Goal: Task Accomplishment & Management: Use online tool/utility

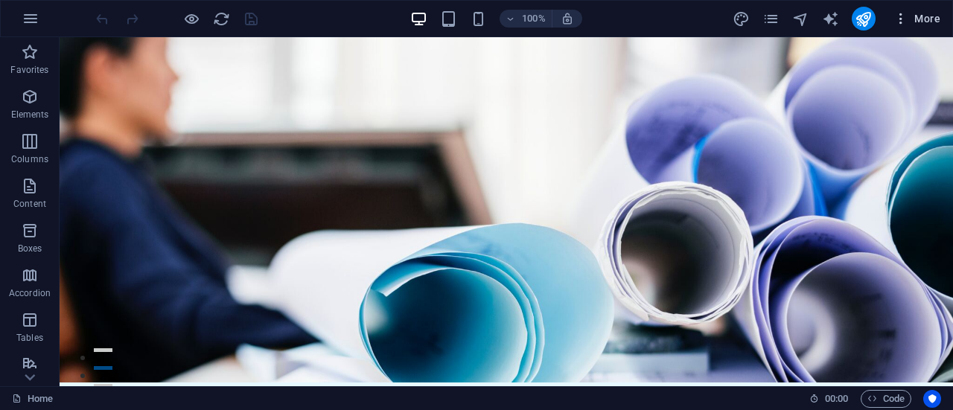
click at [922, 18] on span "More" at bounding box center [916, 18] width 47 height 15
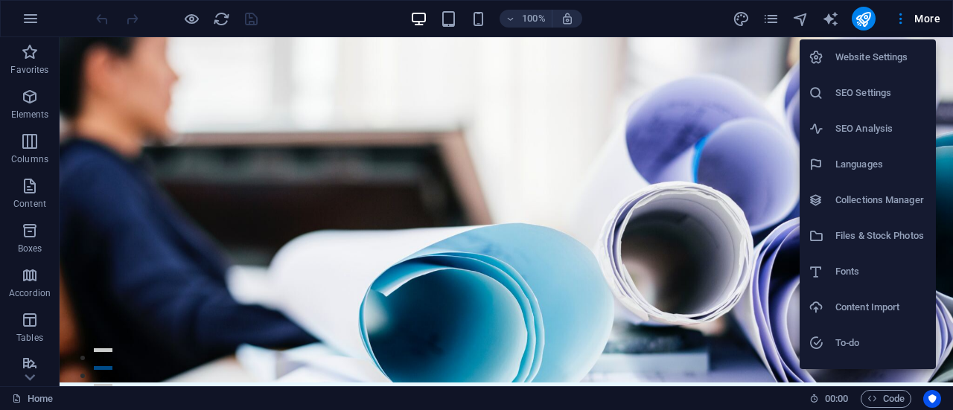
click at [106, 118] on div at bounding box center [476, 205] width 953 height 410
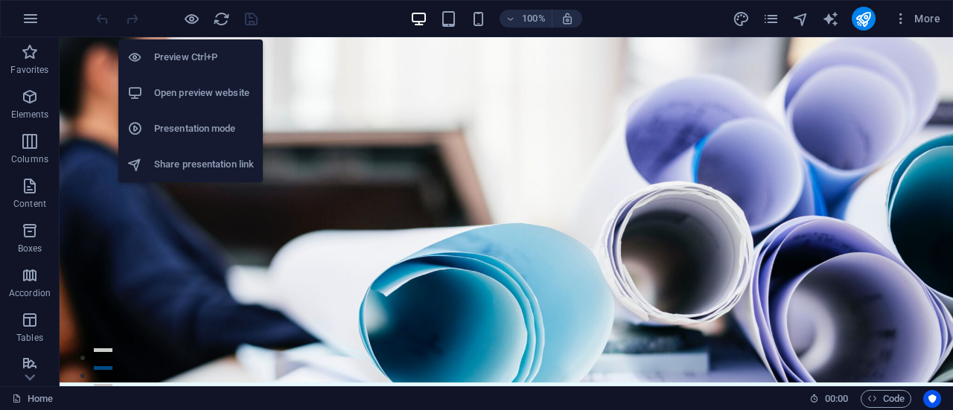
click at [187, 92] on h6 "Open preview website" at bounding box center [204, 93] width 100 height 18
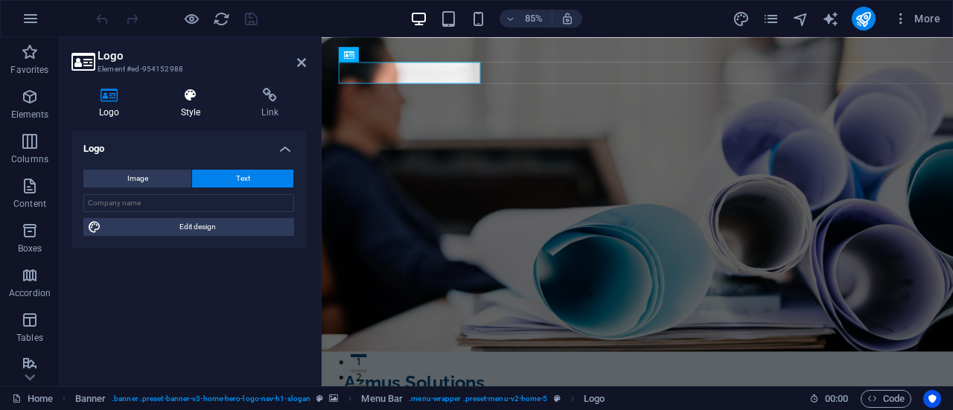
click at [191, 97] on icon at bounding box center [190, 95] width 75 height 15
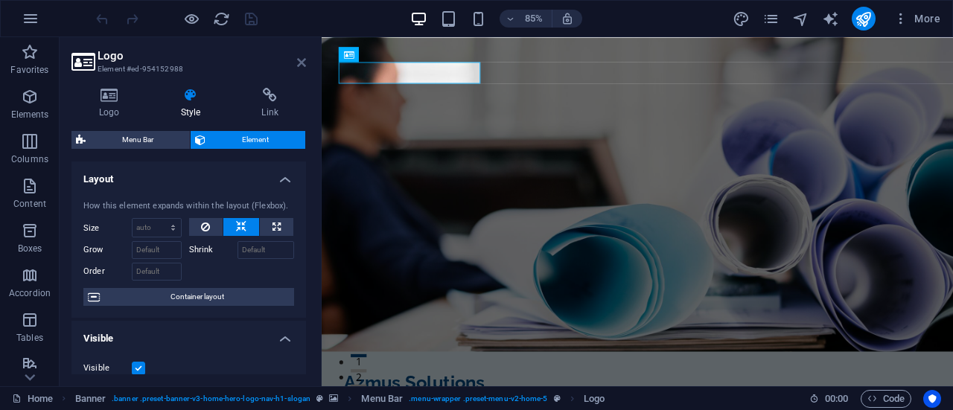
click at [298, 61] on icon at bounding box center [301, 63] width 9 height 12
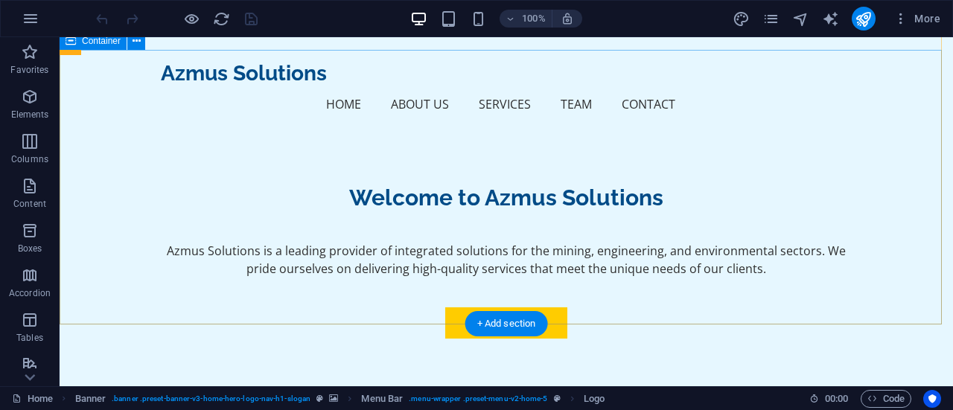
scroll to position [372, 0]
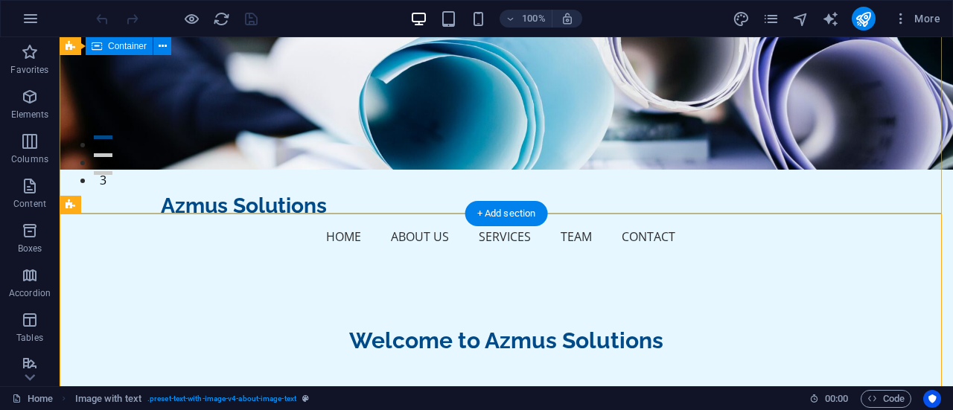
scroll to position [0, 0]
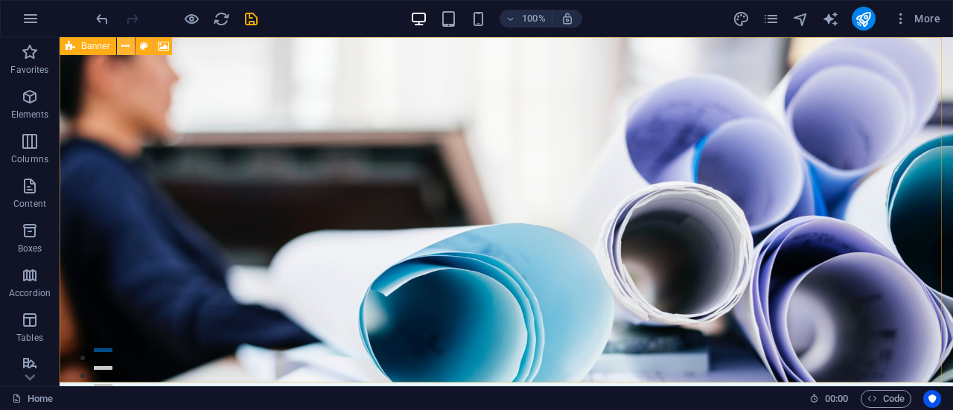
click at [127, 51] on icon at bounding box center [125, 47] width 8 height 16
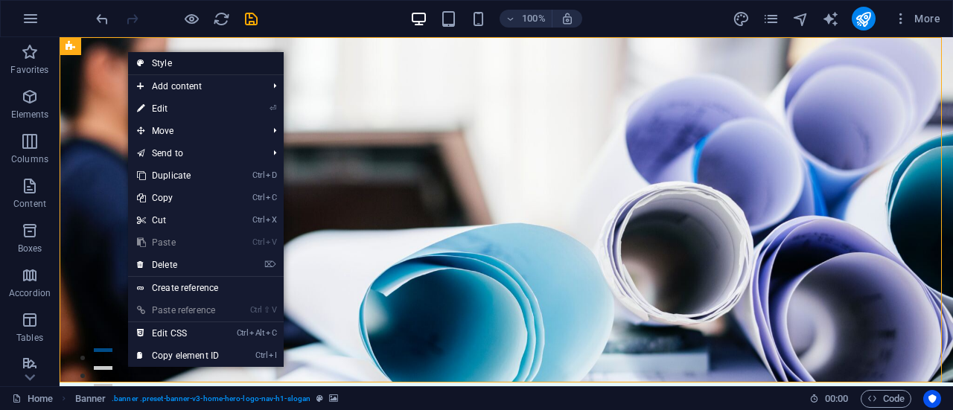
click at [167, 60] on link "Style" at bounding box center [206, 63] width 156 height 22
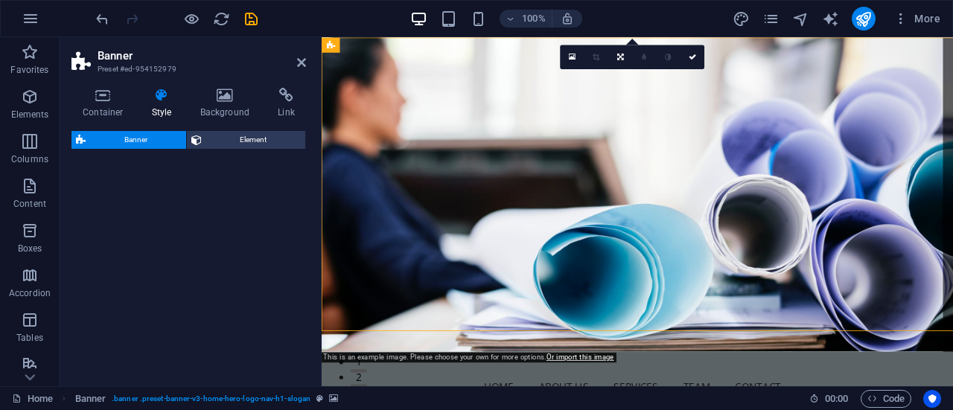
select select "preset-banner-v3-home-hero-logo-nav-h1-slogan"
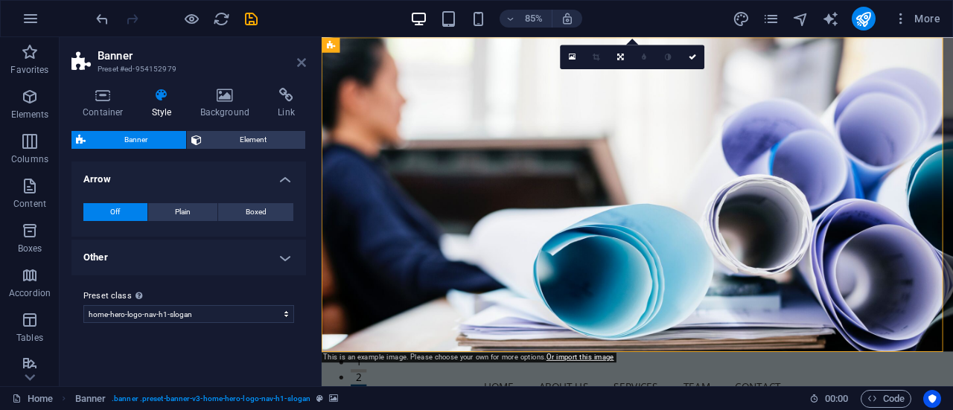
click at [300, 65] on icon at bounding box center [301, 63] width 9 height 12
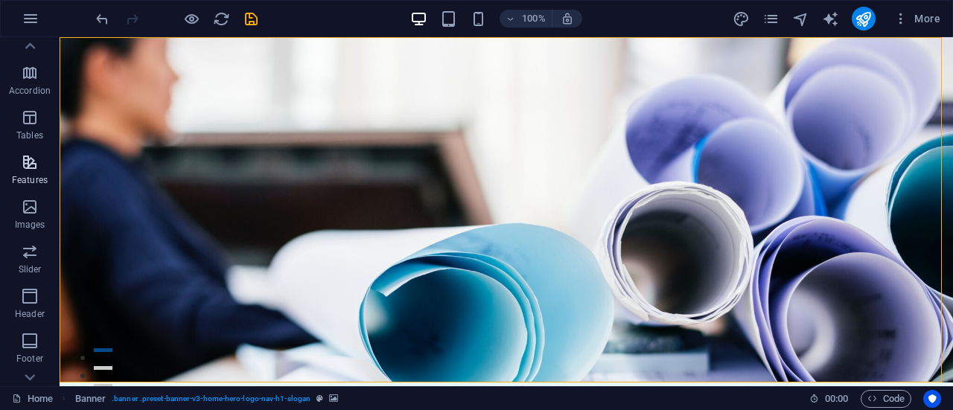
scroll to position [223, 0]
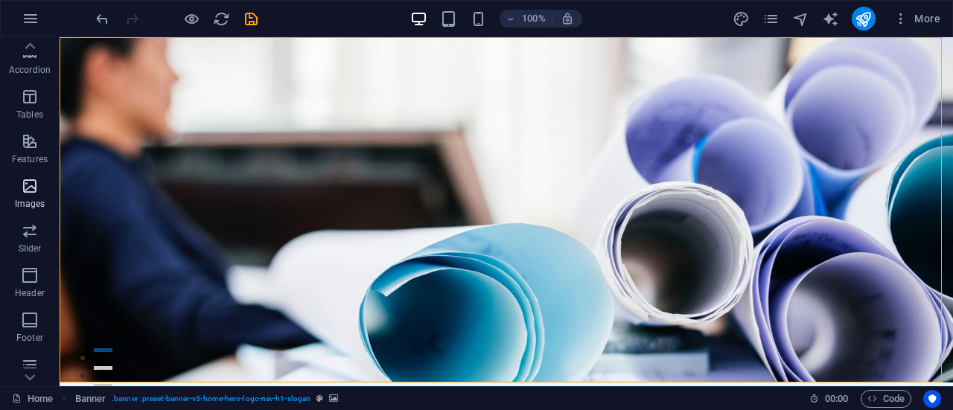
click at [27, 191] on icon "button" at bounding box center [30, 186] width 18 height 18
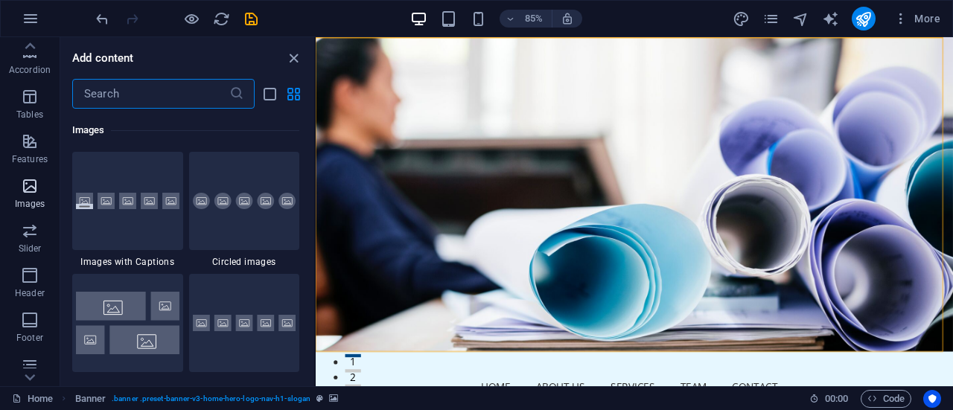
scroll to position [7546, 0]
click at [293, 62] on icon "close panel" at bounding box center [293, 58] width 17 height 17
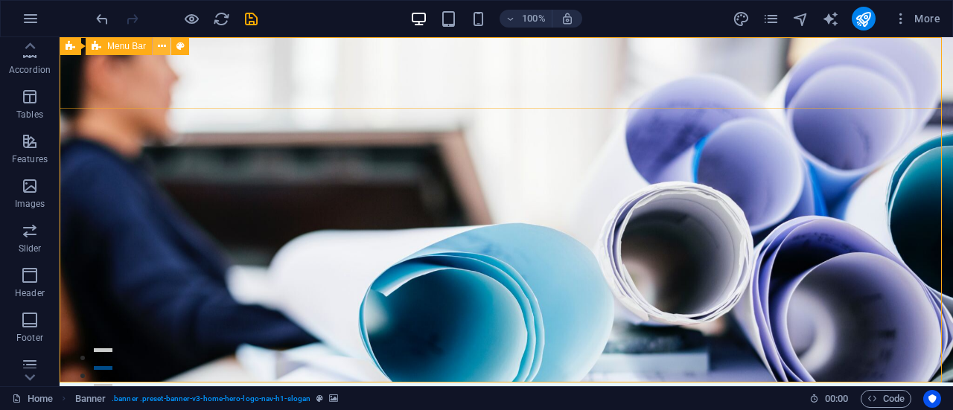
click at [164, 48] on icon at bounding box center [162, 47] width 8 height 16
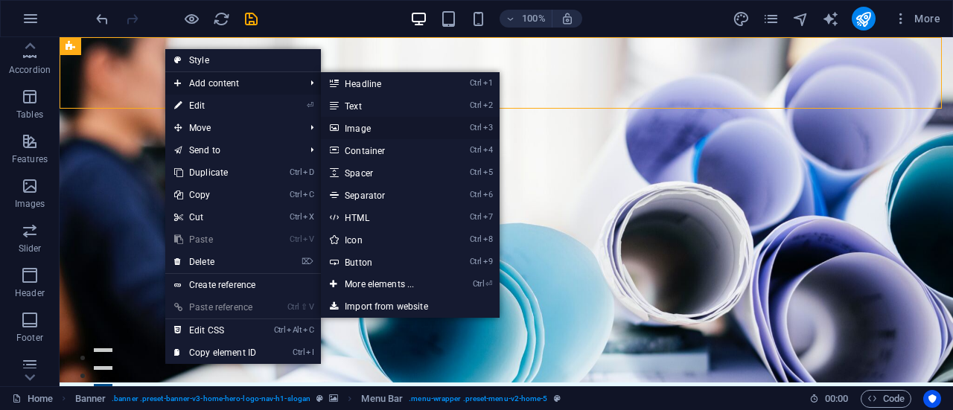
click at [374, 129] on link "Ctrl 3 Image" at bounding box center [382, 128] width 123 height 22
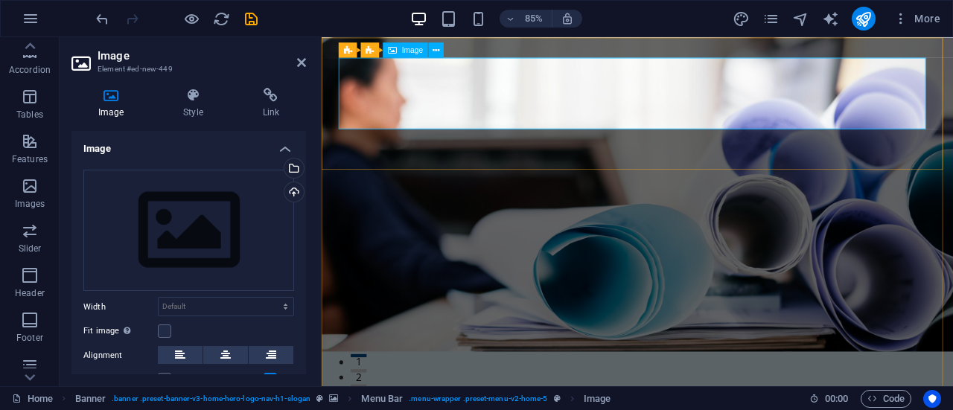
click at [405, 51] on span "Image" at bounding box center [412, 49] width 21 height 7
click at [434, 44] on icon at bounding box center [435, 49] width 7 height 13
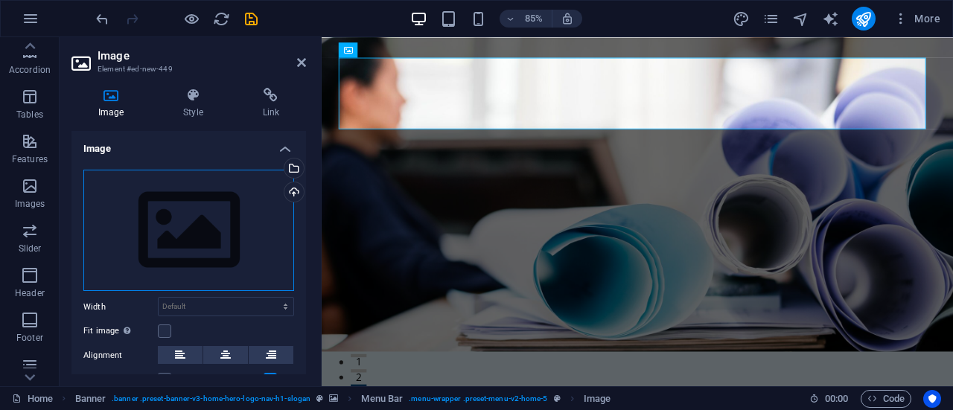
click at [165, 237] on div "Drag files here, click to choose files or select files from Files or our free s…" at bounding box center [188, 231] width 211 height 122
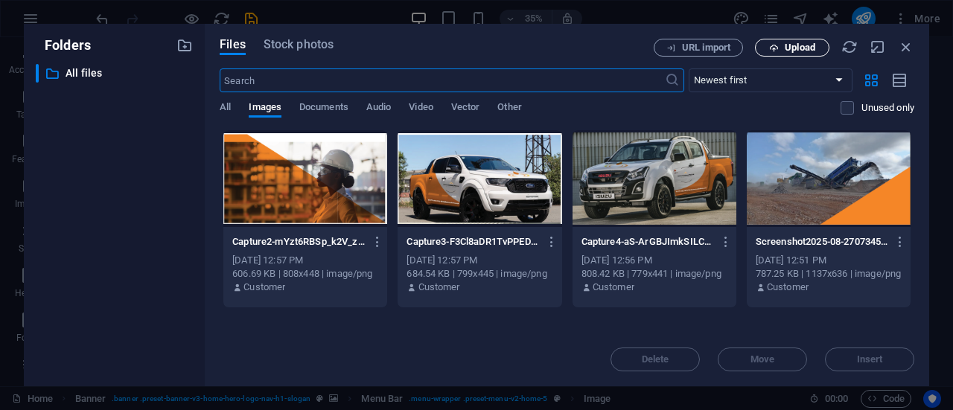
click at [772, 50] on icon "button" at bounding box center [774, 48] width 10 height 10
click at [769, 55] on button "Upload" at bounding box center [792, 48] width 74 height 18
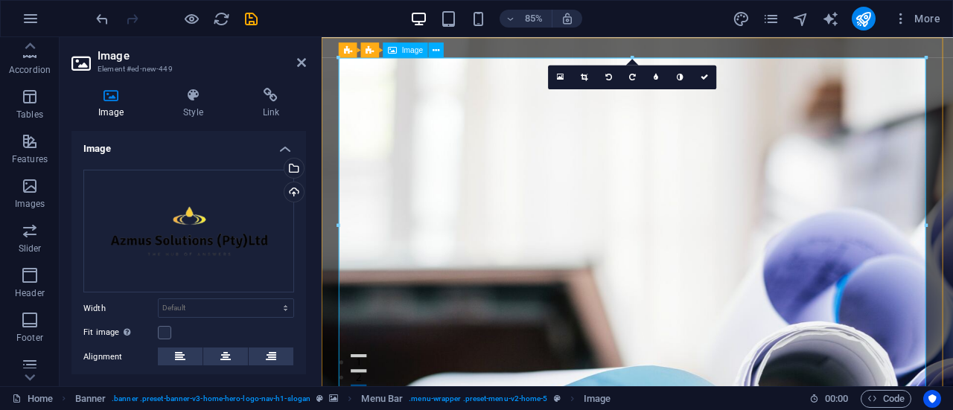
click at [701, 80] on icon at bounding box center [703, 76] width 7 height 7
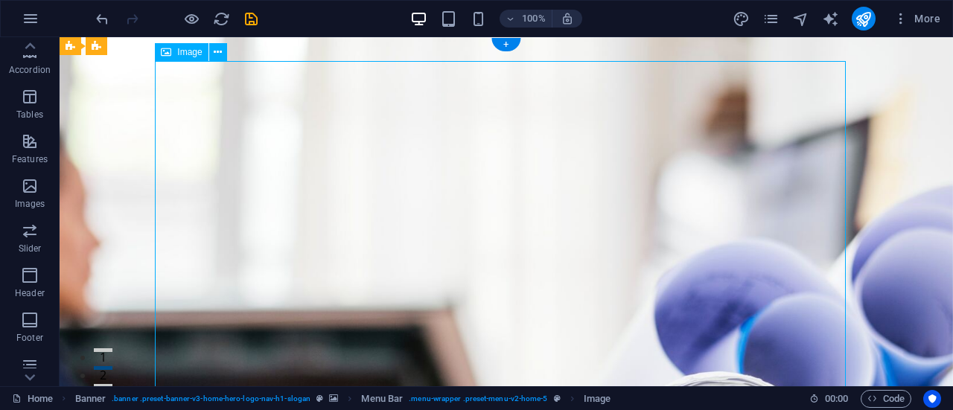
drag, startPoint x: 463, startPoint y: 224, endPoint x: 421, endPoint y: 193, distance: 52.1
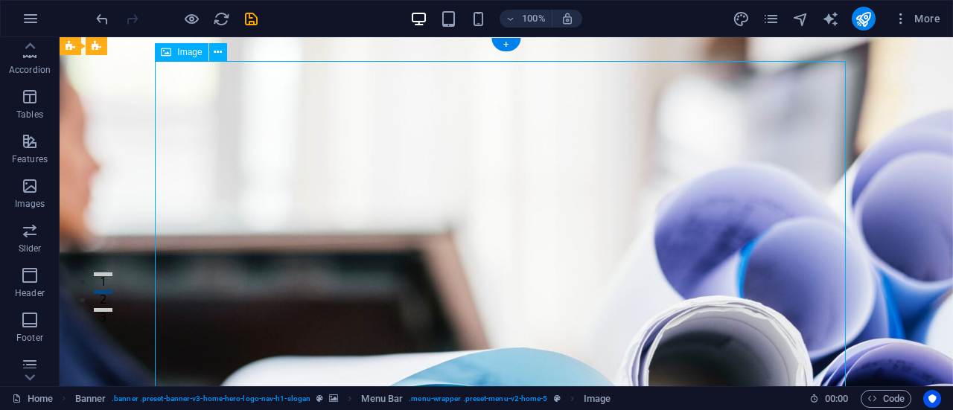
scroll to position [223, 0]
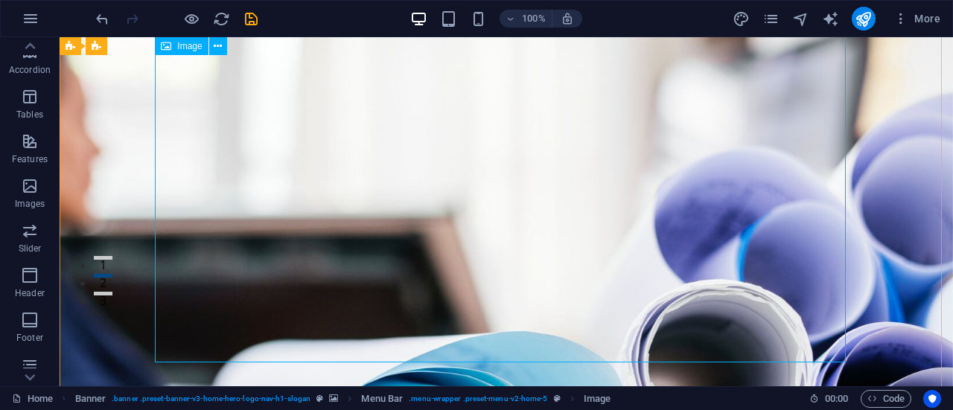
scroll to position [74, 0]
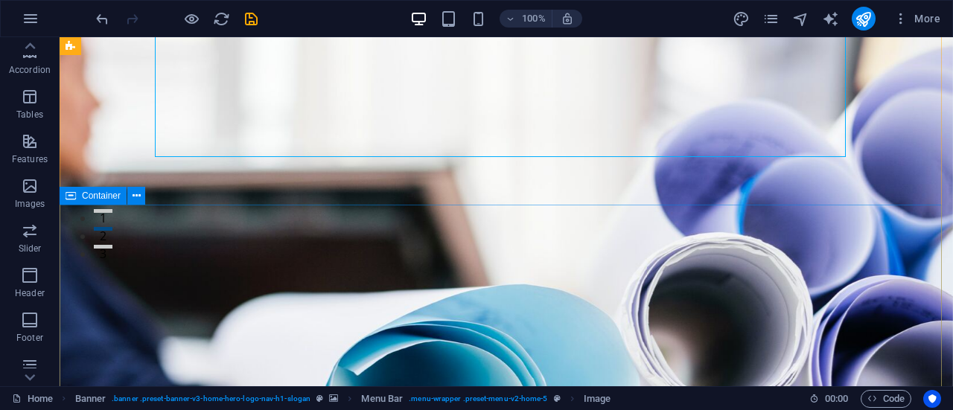
scroll to position [298, 0]
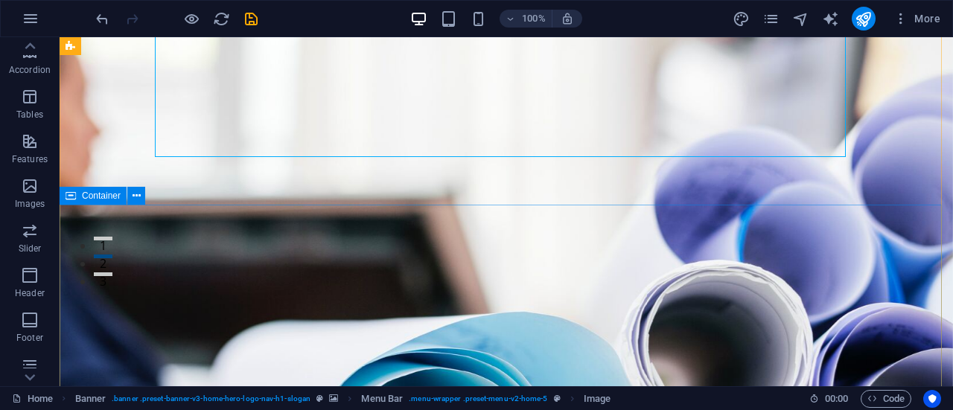
scroll to position [0, 0]
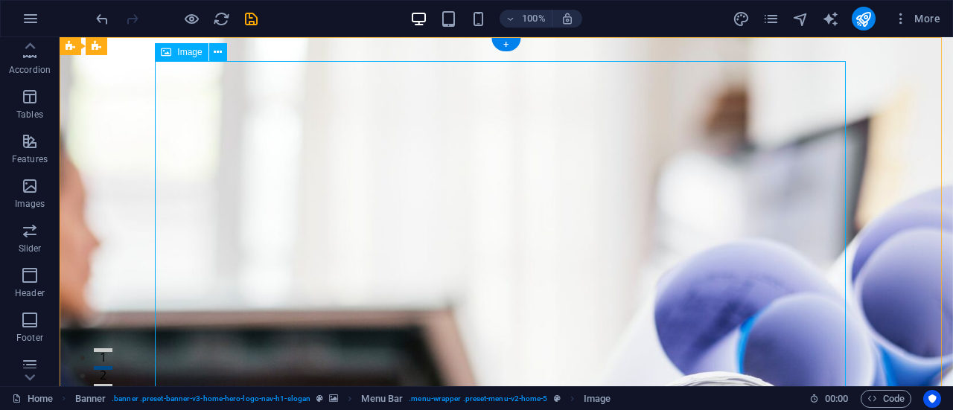
click at [217, 53] on icon at bounding box center [218, 53] width 8 height 16
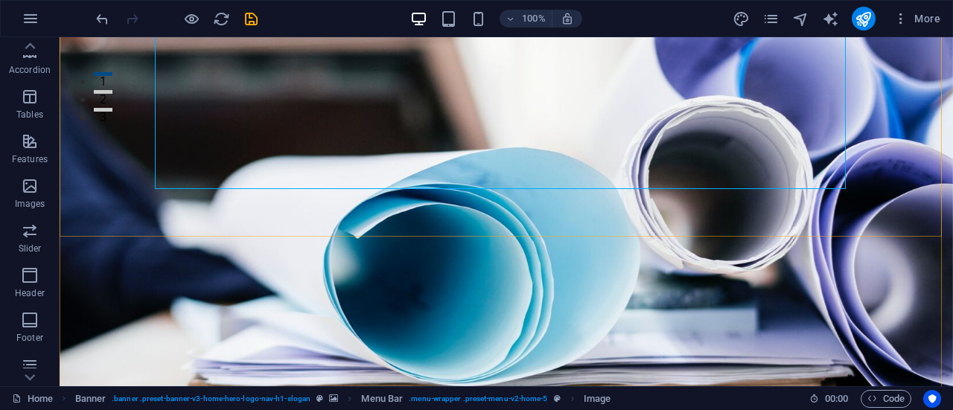
scroll to position [298, 0]
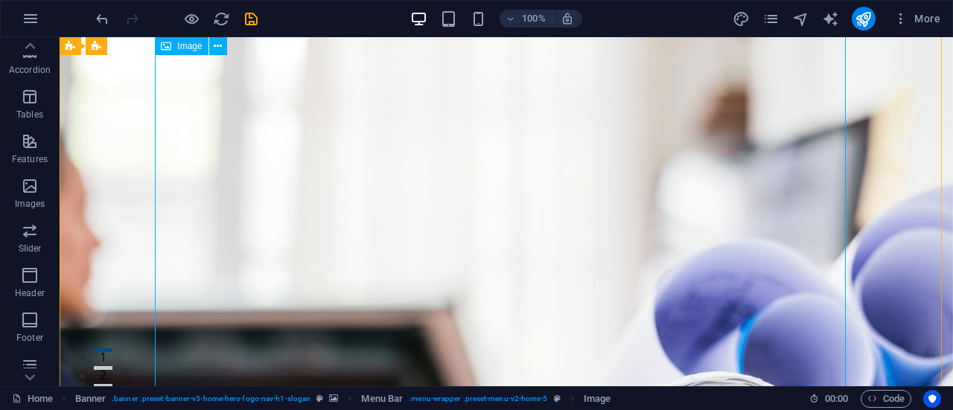
scroll to position [0, 0]
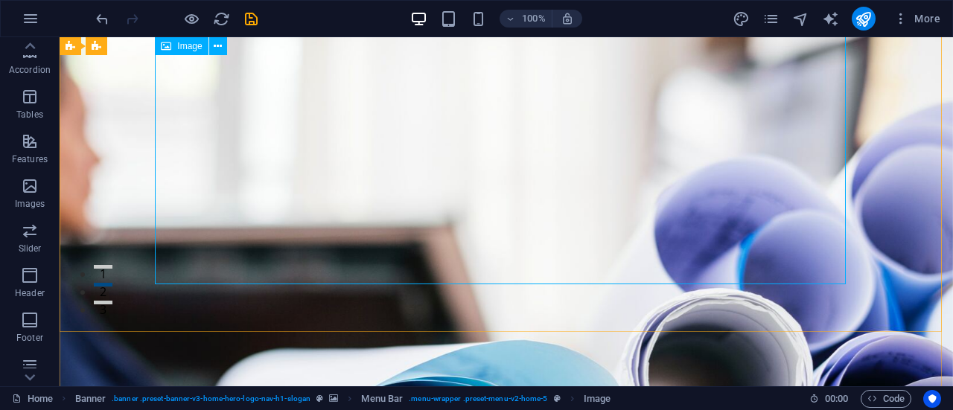
scroll to position [223, 0]
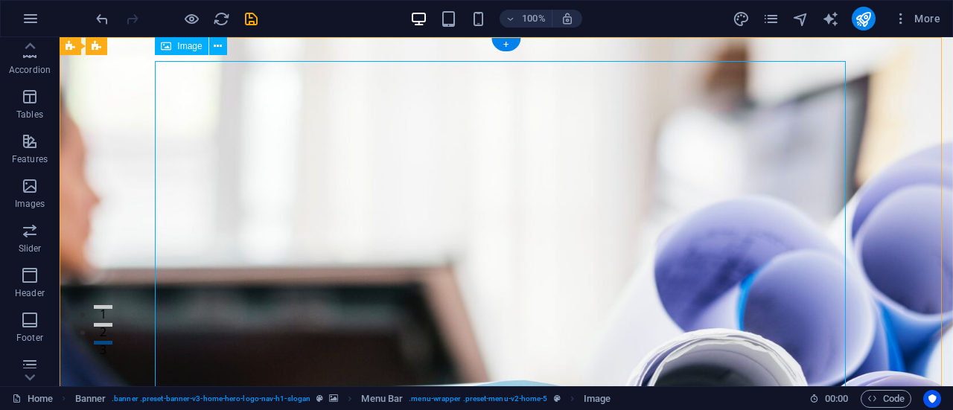
scroll to position [0, 0]
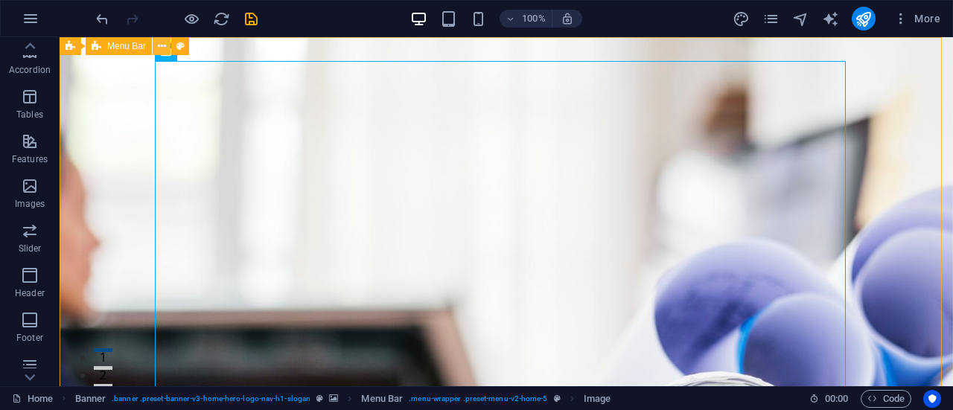
click at [164, 47] on icon at bounding box center [162, 47] width 8 height 16
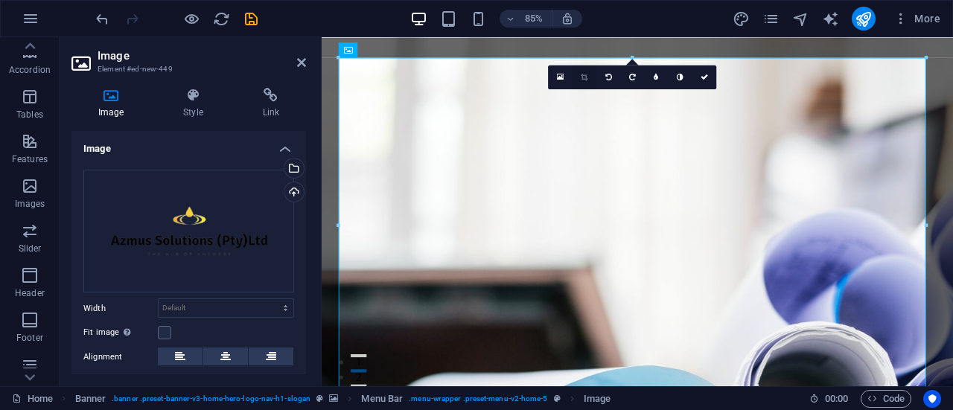
click at [586, 78] on icon at bounding box center [583, 76] width 7 height 7
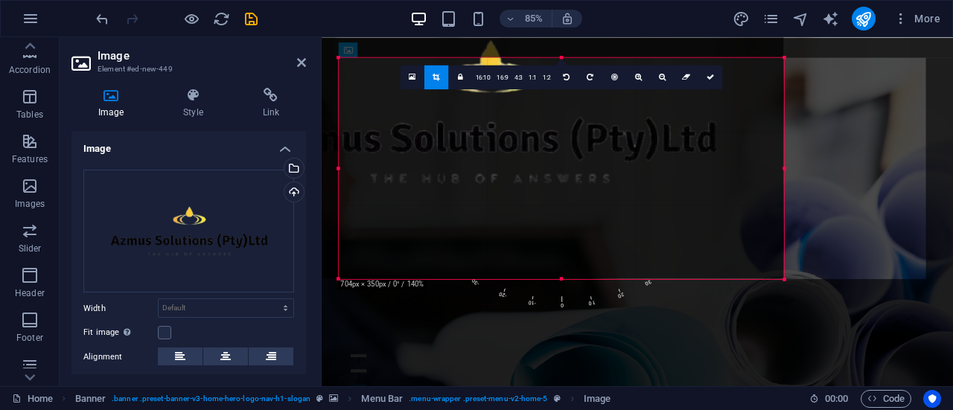
drag, startPoint x: 339, startPoint y: 59, endPoint x: 507, endPoint y: 193, distance: 214.4
click at [507, 193] on div "180 170 160 150 140 130 120 110 100 90 80 70 60 50 40 30 20 10 0 -10 -20 -30 -4…" at bounding box center [561, 168] width 445 height 222
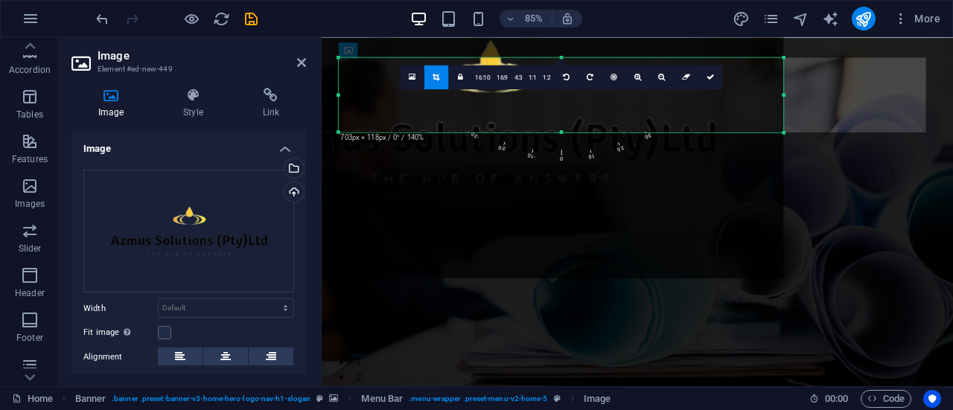
drag, startPoint x: 780, startPoint y: 279, endPoint x: 536, endPoint y: 107, distance: 298.5
click at [536, 107] on div "180 170 160 150 140 130 120 110 100 90 80 70 60 50 40 30 20 10 0 -10 -20 -30 -4…" at bounding box center [561, 94] width 445 height 74
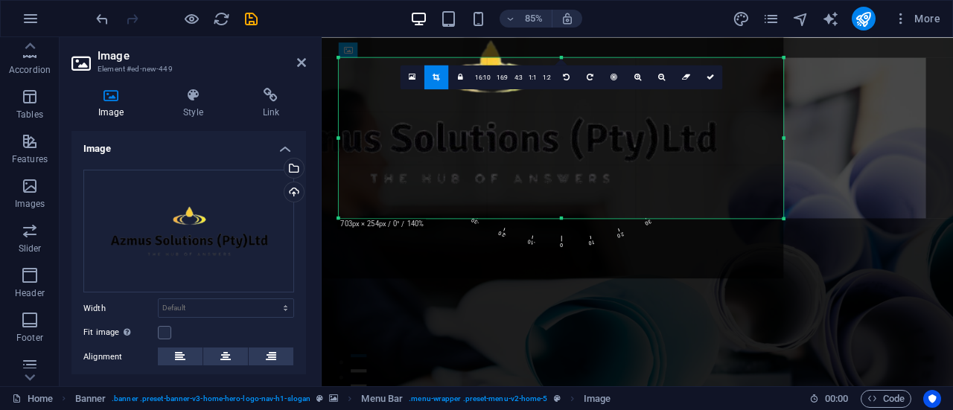
drag, startPoint x: 561, startPoint y: 132, endPoint x: 557, endPoint y: 233, distance: 101.3
click at [557, 218] on div "180 170 160 150 140 130 120 110 100 90 80 70 60 50 40 30 20 10 0 -10 -20 -30 -4…" at bounding box center [561, 137] width 445 height 161
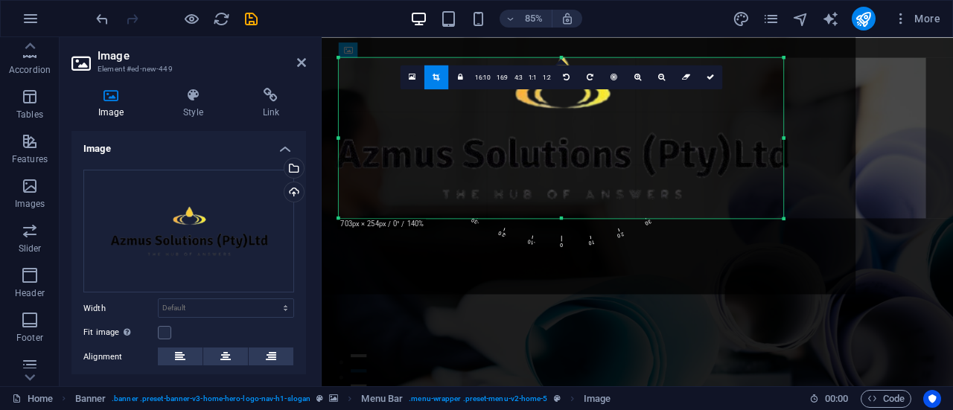
drag, startPoint x: 545, startPoint y: 170, endPoint x: 604, endPoint y: 168, distance: 59.6
click at [604, 168] on div at bounding box center [561, 126] width 587 height 335
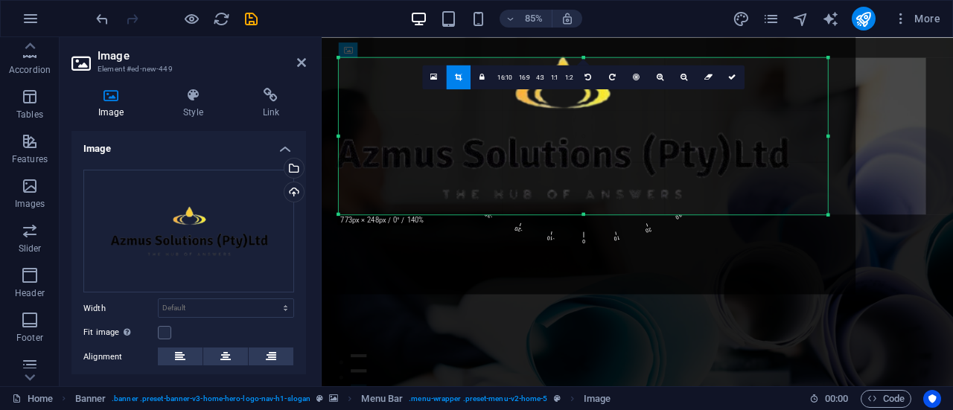
drag, startPoint x: 786, startPoint y: 220, endPoint x: 838, endPoint y: 215, distance: 52.3
click at [828, 214] on div "180 170 160 150 140 130 120 110 100 90 80 70 60 50 40 30 20 10 0 -10 -20 -30 -4…" at bounding box center [583, 135] width 489 height 157
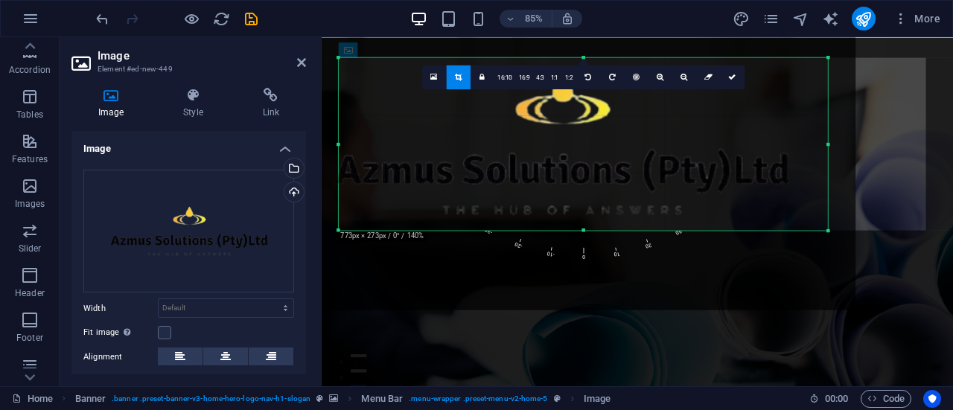
drag, startPoint x: 584, startPoint y: 57, endPoint x: 587, endPoint y: 38, distance: 18.8
click at [587, 57] on div "180 170 160 150 140 130 120 110 100 90 80 70 60 50 40 30 20 10 0 -10 -20 -30 -4…" at bounding box center [583, 143] width 489 height 173
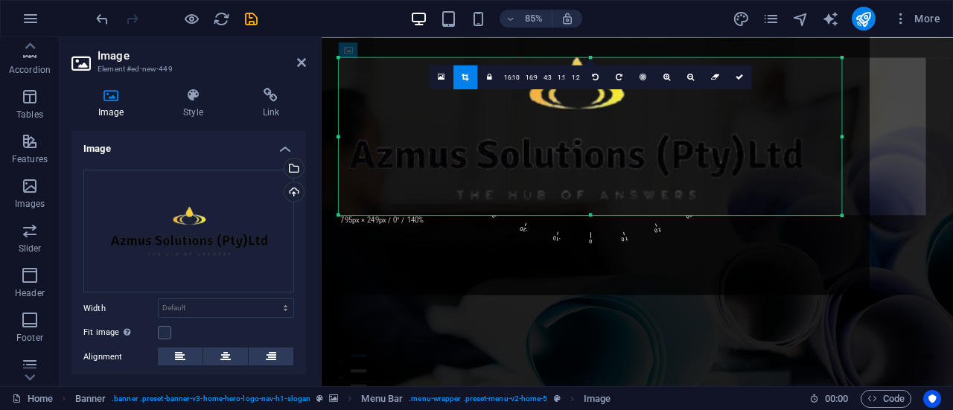
drag, startPoint x: 339, startPoint y: 57, endPoint x: 323, endPoint y: 75, distance: 24.2
click at [339, 75] on div "180 170 160 150 140 130 120 110 100 90 80 70 60 50 40 30 20 10 0 -10 -20 -30 -4…" at bounding box center [590, 136] width 503 height 158
click at [780, 275] on div at bounding box center [575, 127] width 587 height 335
click at [873, 136] on div at bounding box center [575, 127] width 612 height 360
drag, startPoint x: 796, startPoint y: 25, endPoint x: 783, endPoint y: 107, distance: 83.6
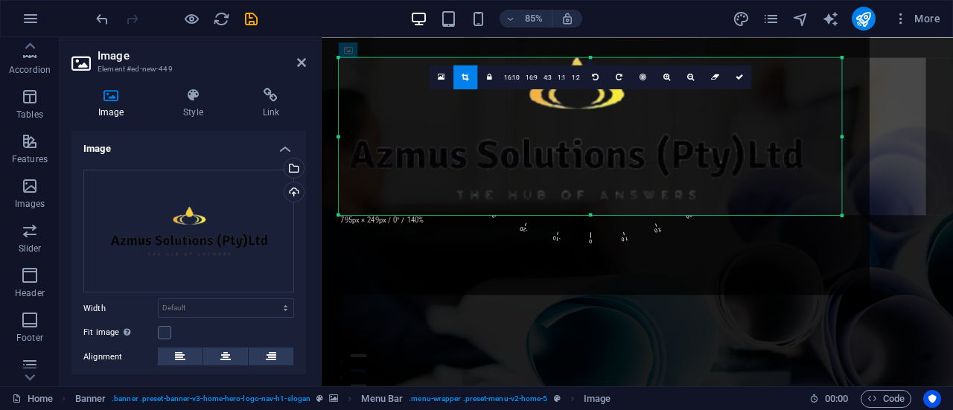
click at [783, 107] on section "Favorites Elements Columns Content Boxes Accordion Tables Features Images Slide…" at bounding box center [476, 211] width 953 height 349
click at [741, 80] on icon at bounding box center [738, 76] width 7 height 7
type input "795"
select select "px"
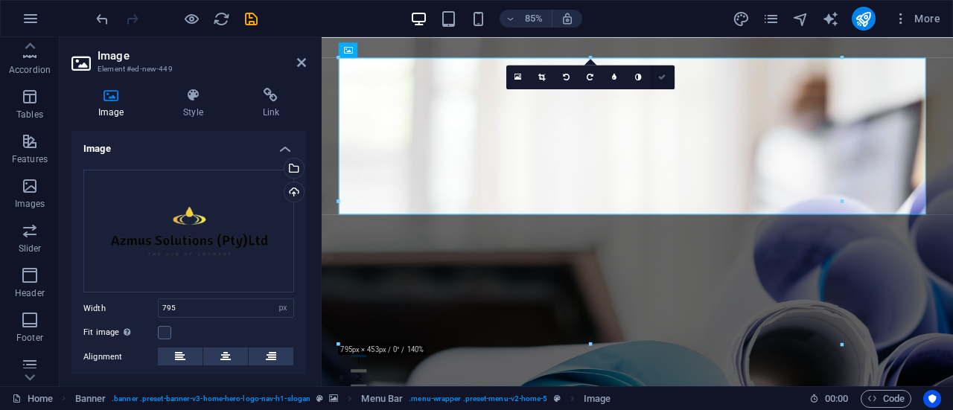
click at [656, 84] on link at bounding box center [662, 77] width 24 height 24
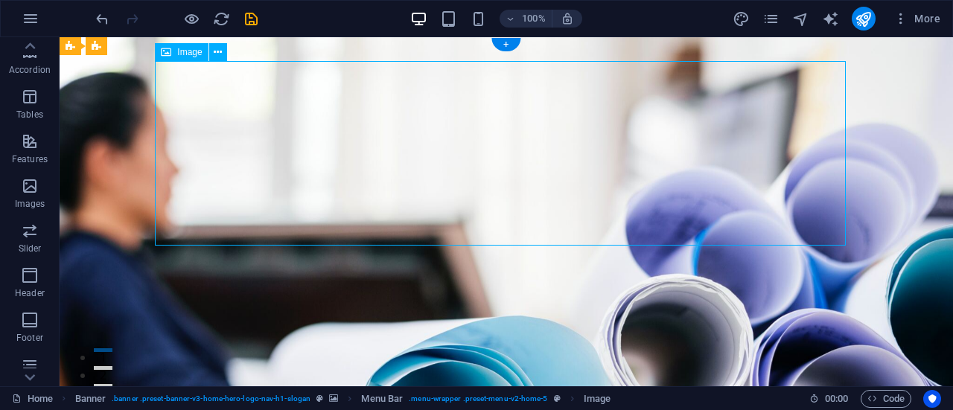
drag, startPoint x: 606, startPoint y: 179, endPoint x: 623, endPoint y: 223, distance: 47.8
click at [110, 17] on div at bounding box center [176, 19] width 167 height 24
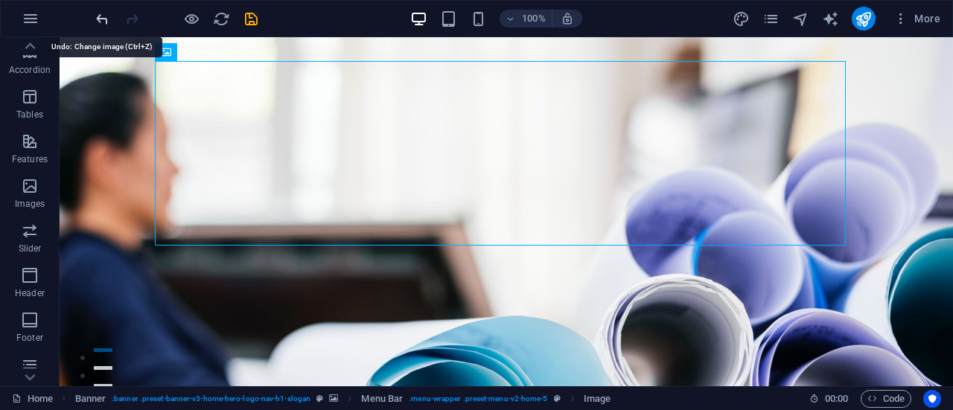
click at [98, 20] on icon "undo" at bounding box center [102, 18] width 17 height 17
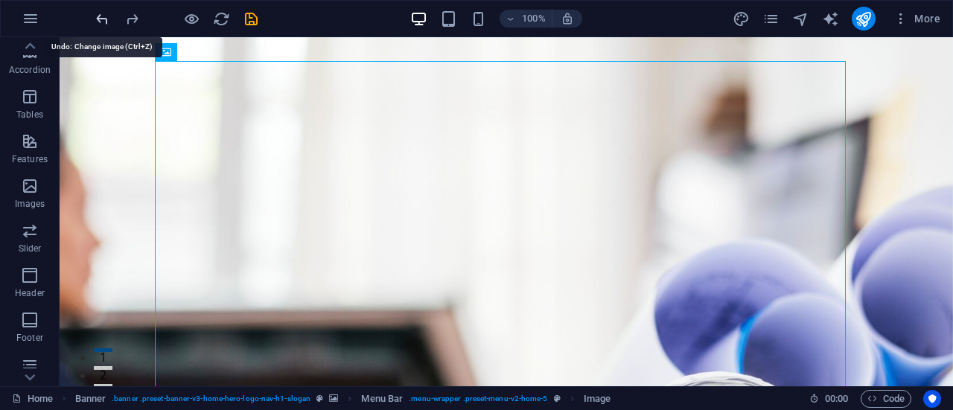
click at [98, 20] on icon "undo" at bounding box center [102, 18] width 17 height 17
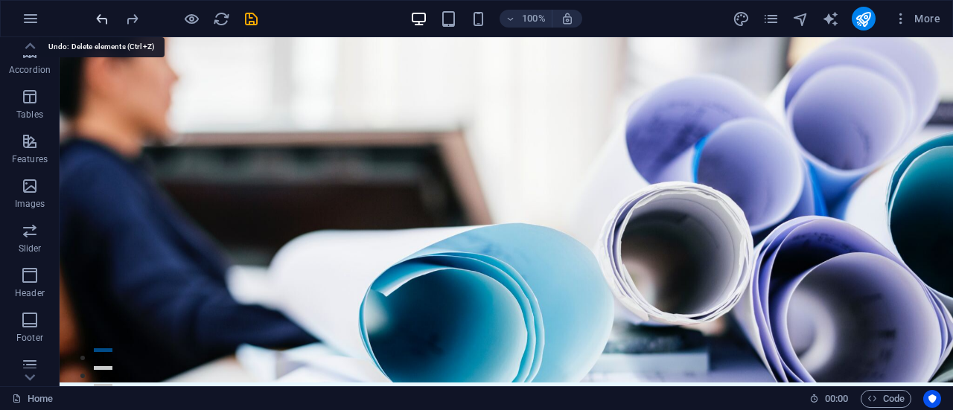
click at [98, 20] on icon "undo" at bounding box center [102, 18] width 17 height 17
click at [98, 20] on div at bounding box center [176, 19] width 167 height 24
click at [39, 16] on icon "button" at bounding box center [31, 19] width 18 height 18
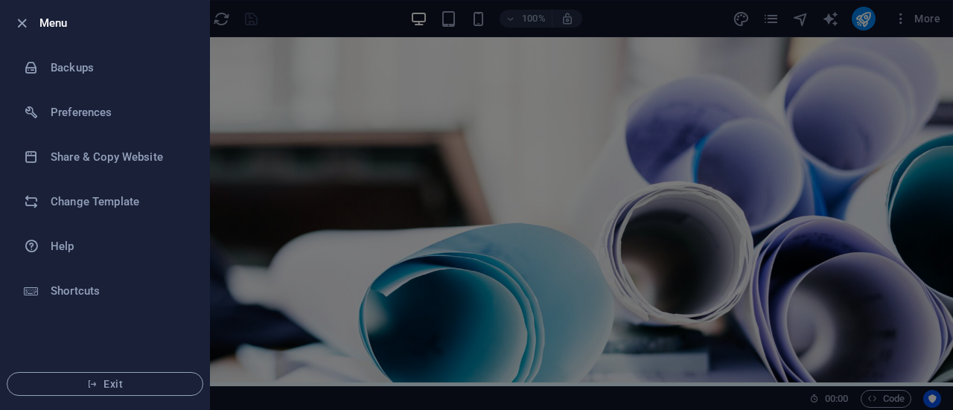
click at [293, 140] on div at bounding box center [476, 205] width 953 height 410
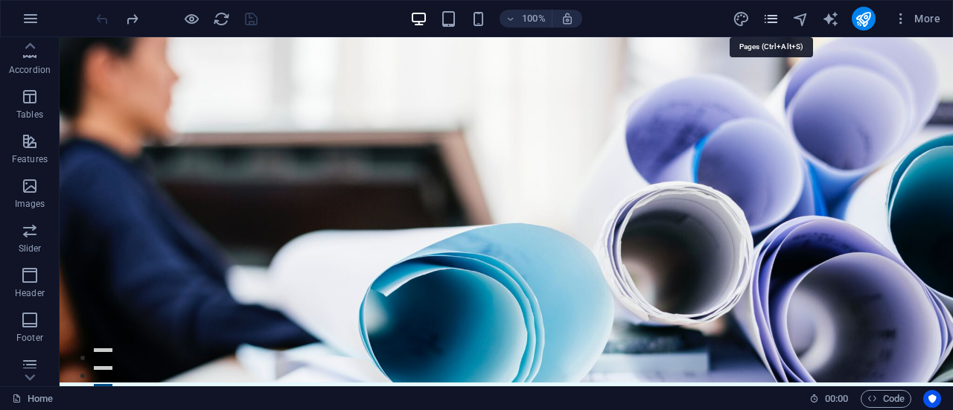
click at [775, 19] on icon "pages" at bounding box center [770, 18] width 17 height 17
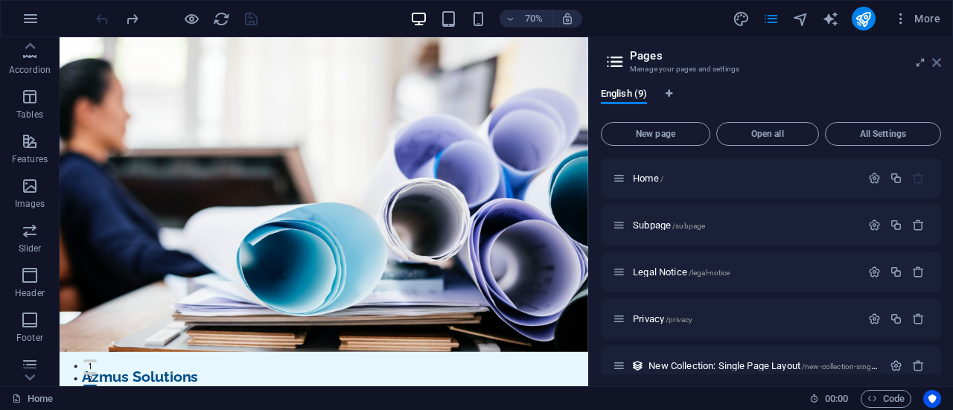
click at [936, 60] on icon at bounding box center [936, 63] width 9 height 12
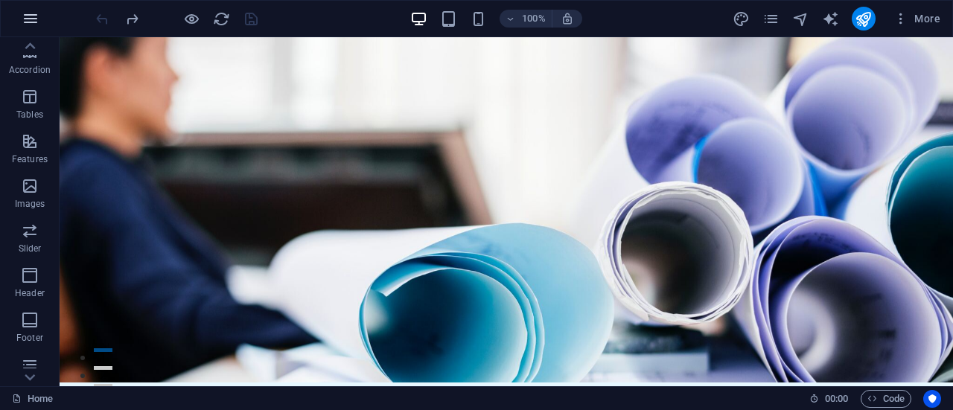
click at [30, 23] on icon "button" at bounding box center [31, 19] width 18 height 18
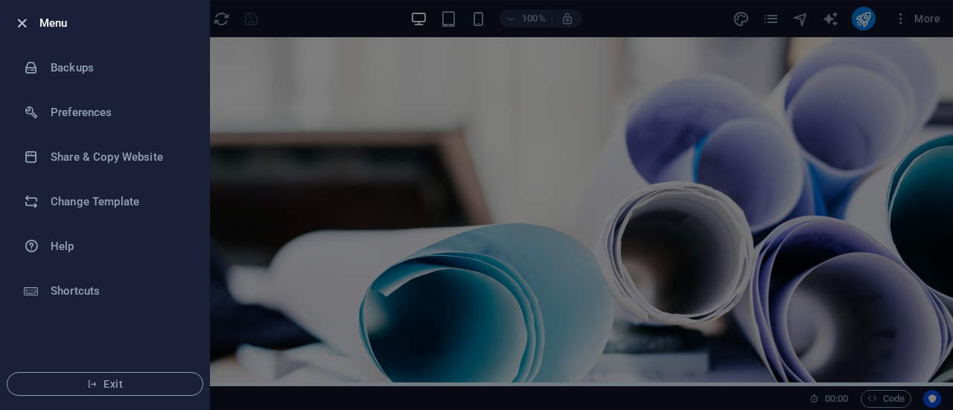
click at [16, 27] on icon "button" at bounding box center [21, 23] width 17 height 17
